Goal: Navigation & Orientation: Find specific page/section

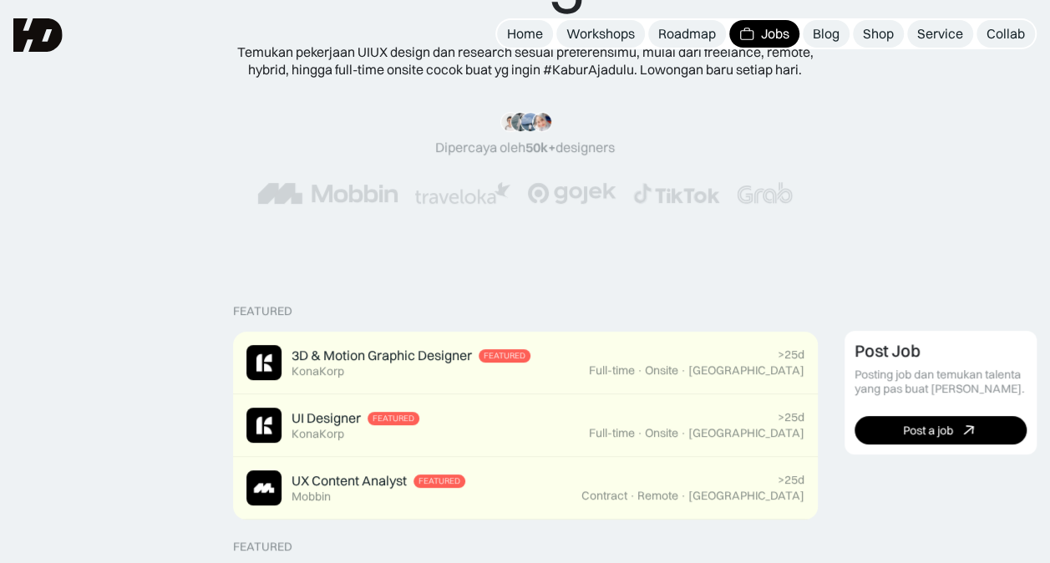
scroll to position [84, 0]
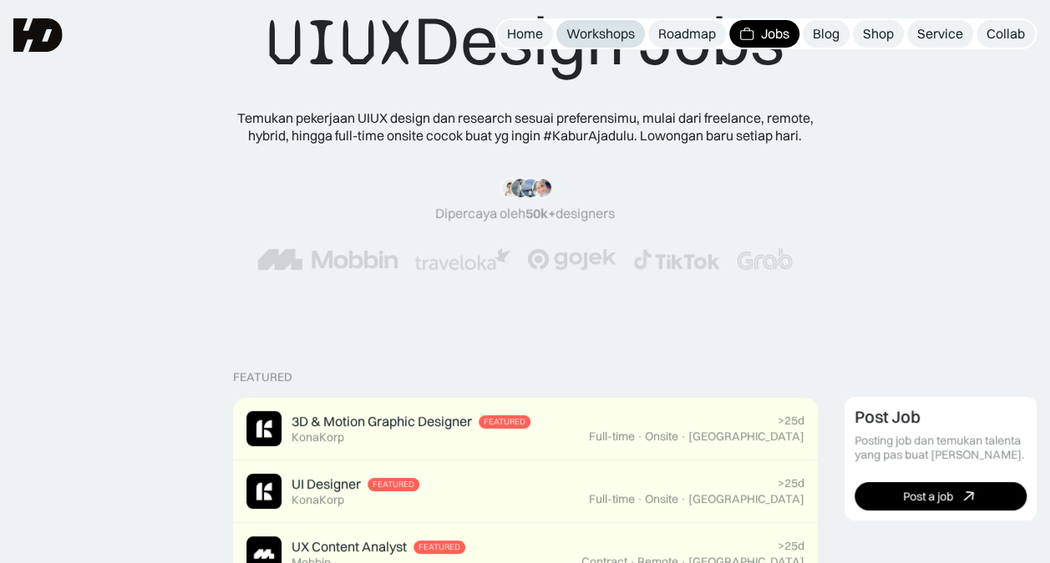
click at [583, 33] on div "Workshops" at bounding box center [600, 34] width 69 height 18
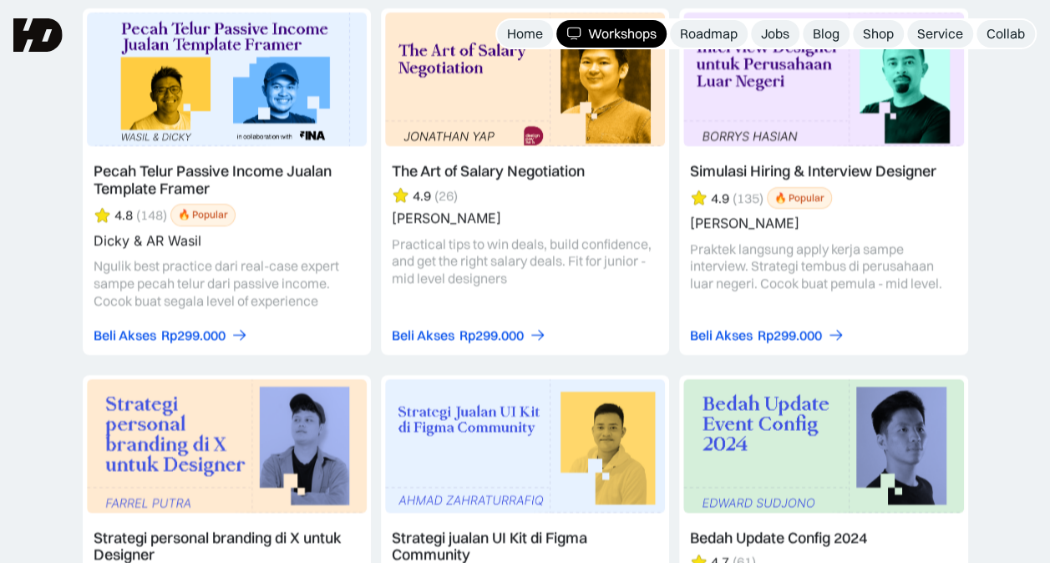
scroll to position [3016, 0]
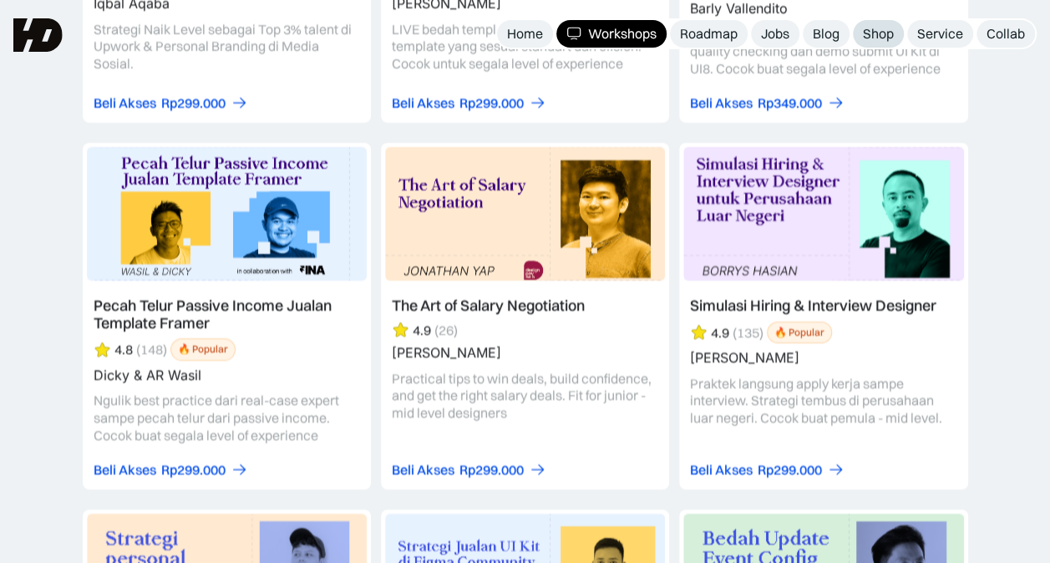
click at [869, 27] on div "Shop" at bounding box center [878, 34] width 31 height 18
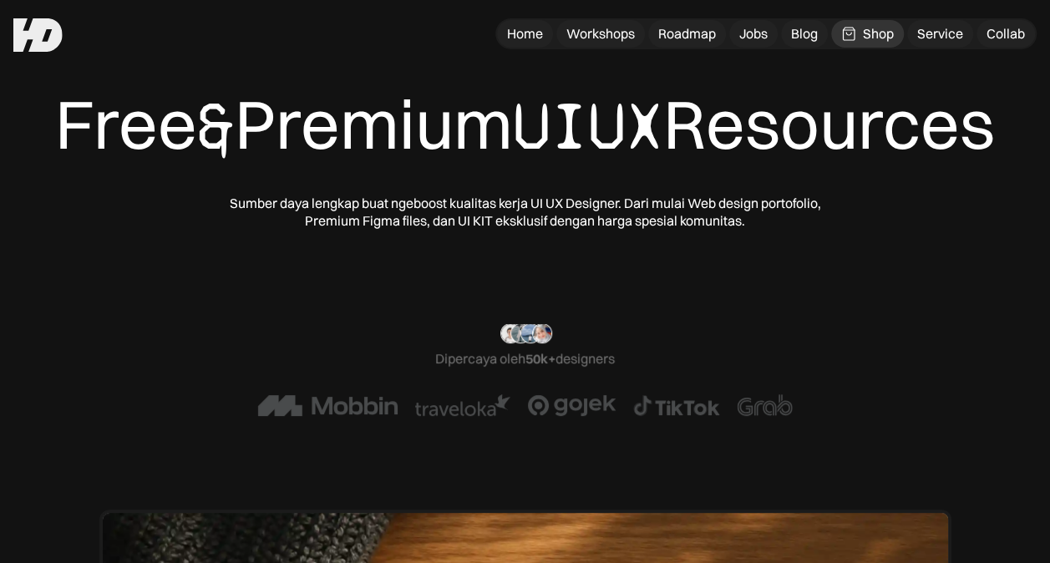
click at [126, 230] on div "Free & Premium UIUX Resources Sumber daya lengkap buat ngeboost kualitas kerja …" at bounding box center [525, 157] width 916 height 146
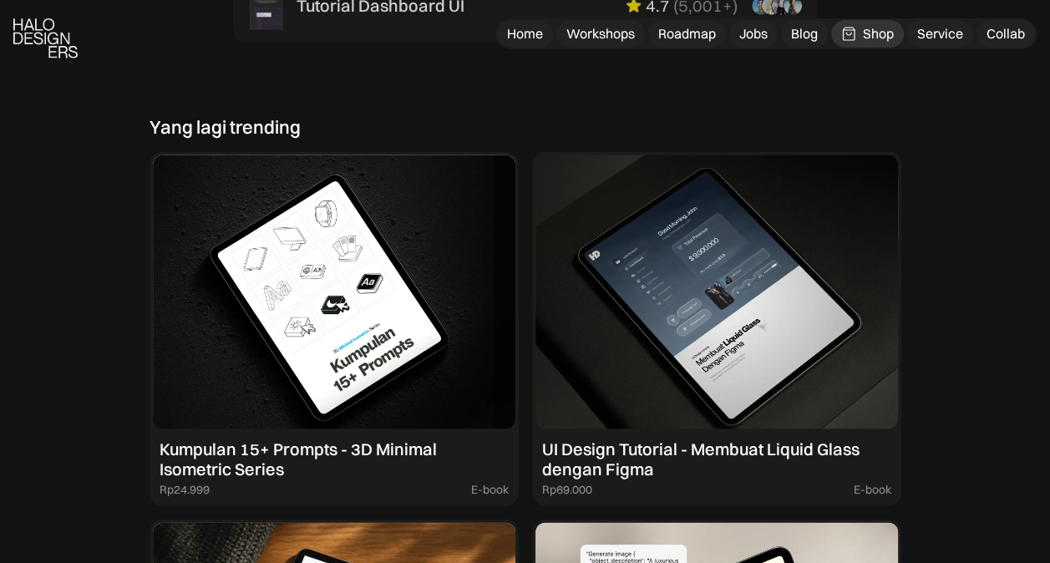
scroll to position [1504, 0]
